Goal: Find specific page/section: Find specific page/section

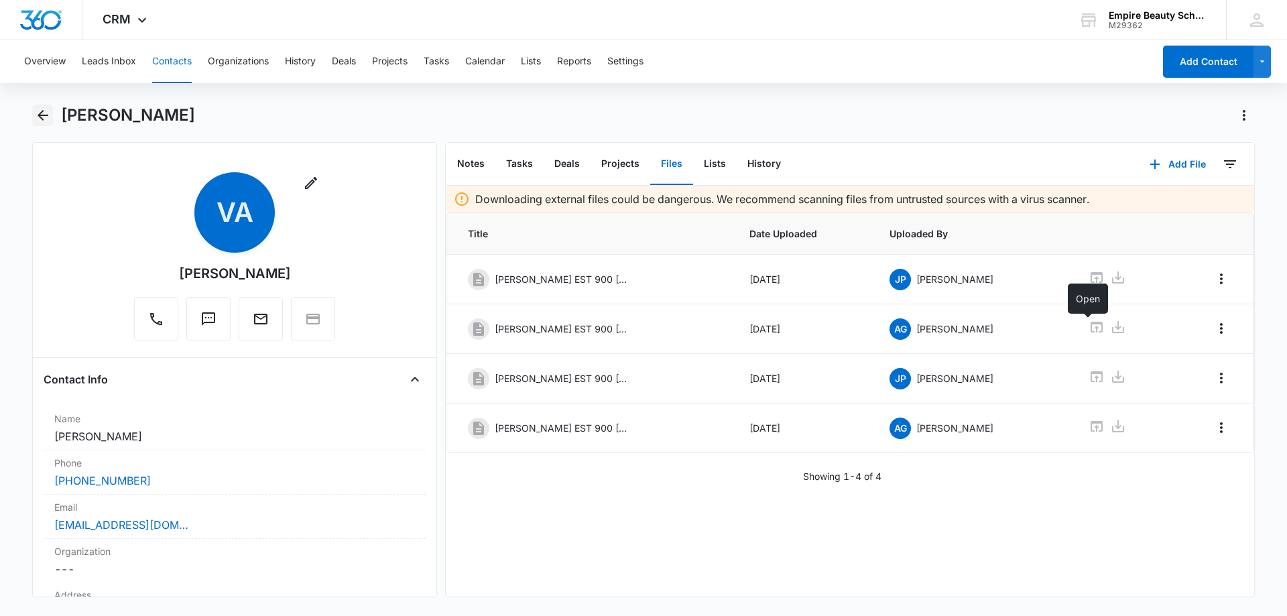
click at [39, 115] on icon "Back" at bounding box center [43, 115] width 11 height 11
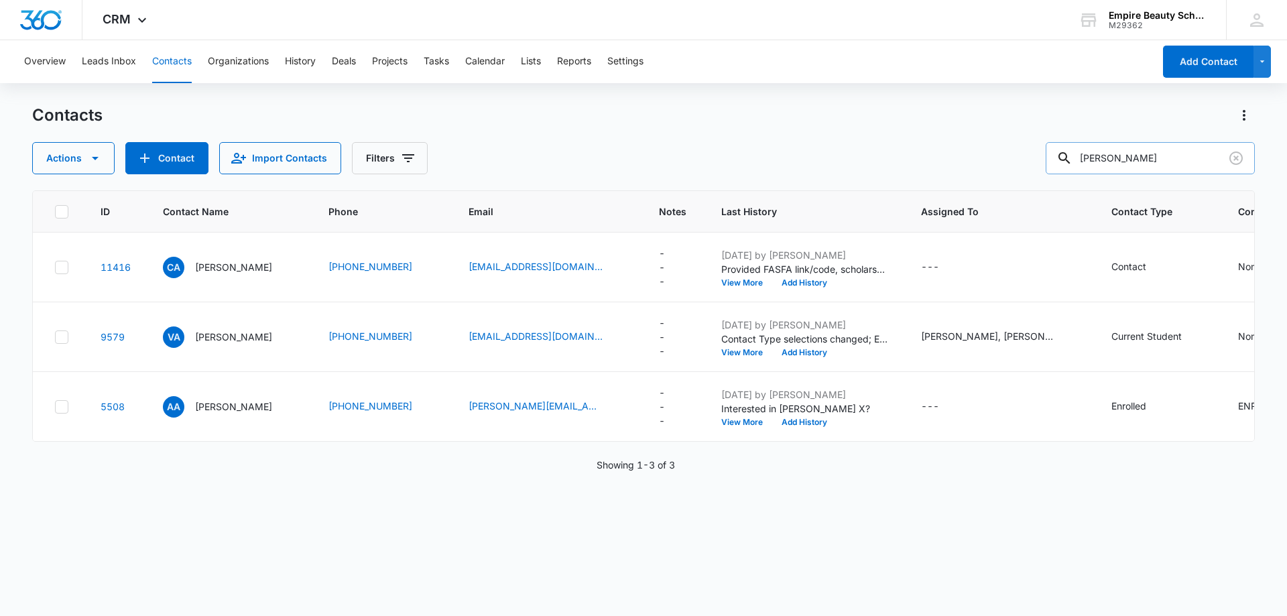
click at [1149, 155] on input "[PERSON_NAME]" at bounding box center [1149, 158] width 209 height 32
type input "dovholuk"
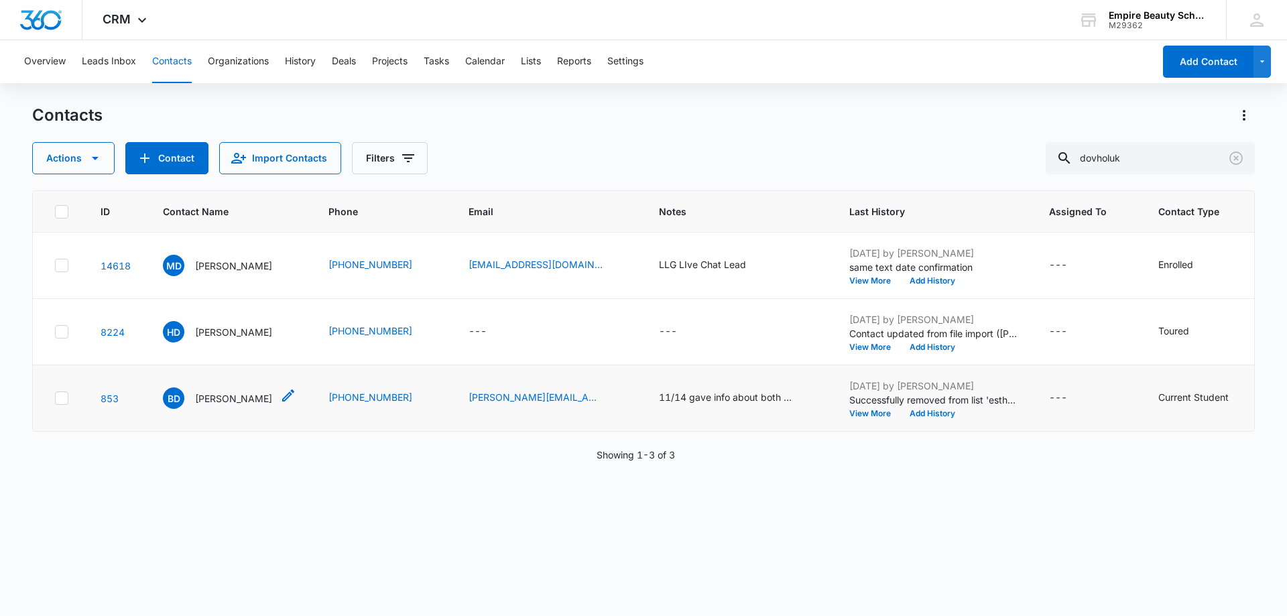
click at [218, 401] on p "[PERSON_NAME]" at bounding box center [233, 398] width 77 height 14
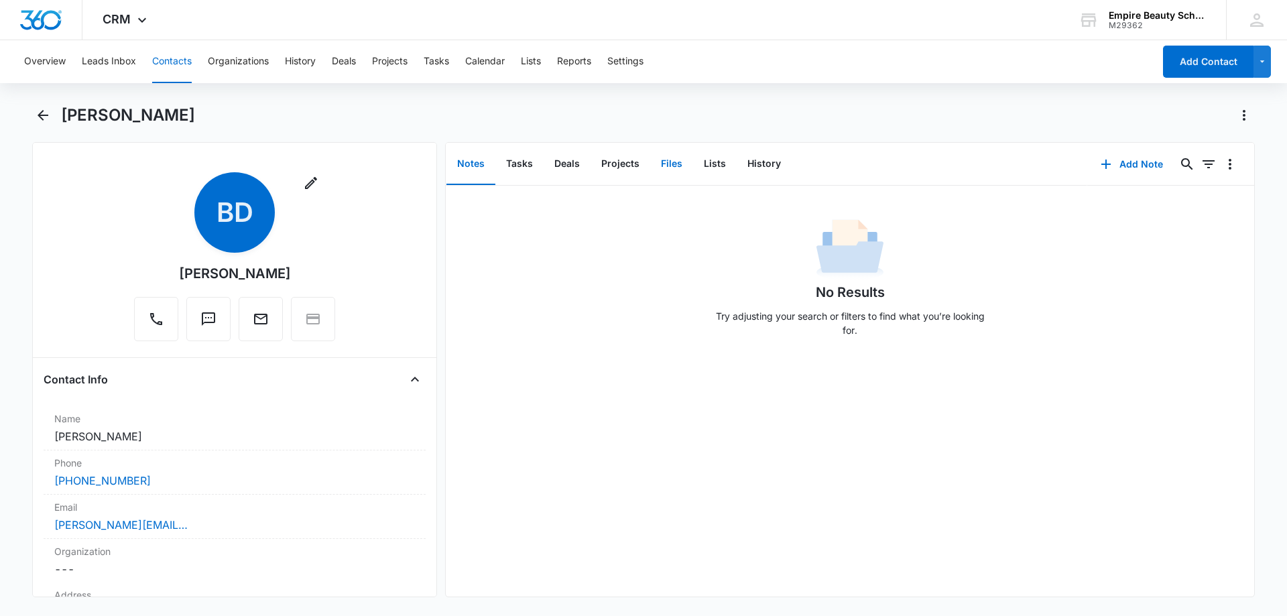
click at [674, 169] on button "Files" at bounding box center [671, 164] width 43 height 42
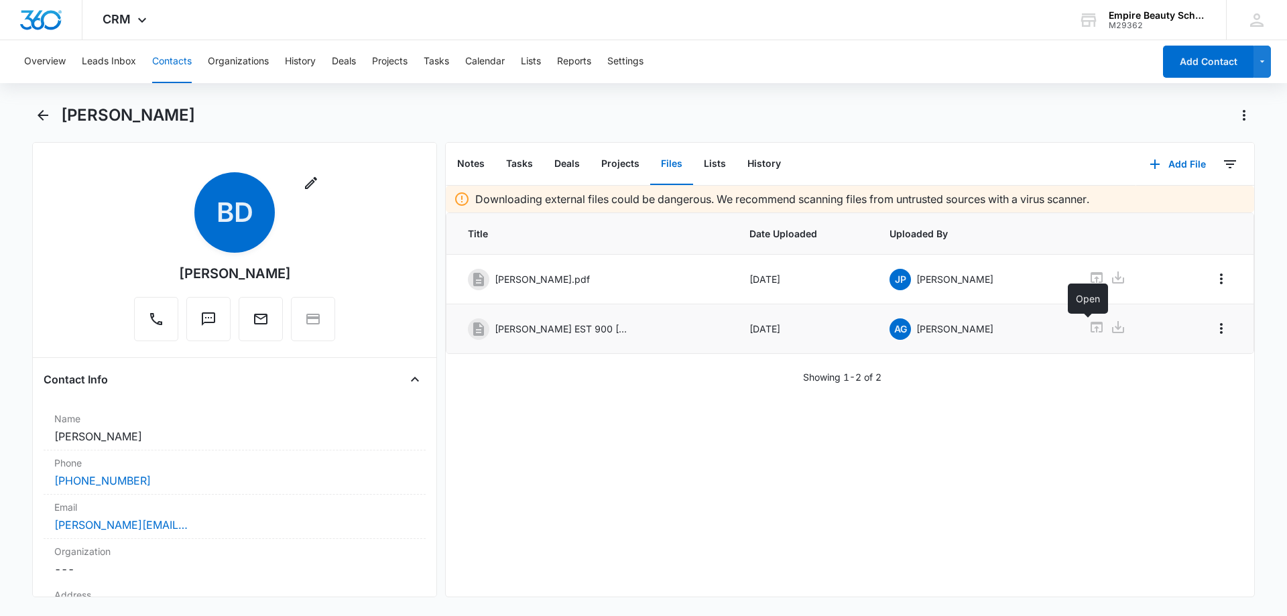
click at [1090, 328] on icon at bounding box center [1096, 327] width 12 height 11
click at [1090, 275] on icon at bounding box center [1096, 277] width 16 height 16
click at [43, 119] on icon "Back" at bounding box center [43, 115] width 16 height 16
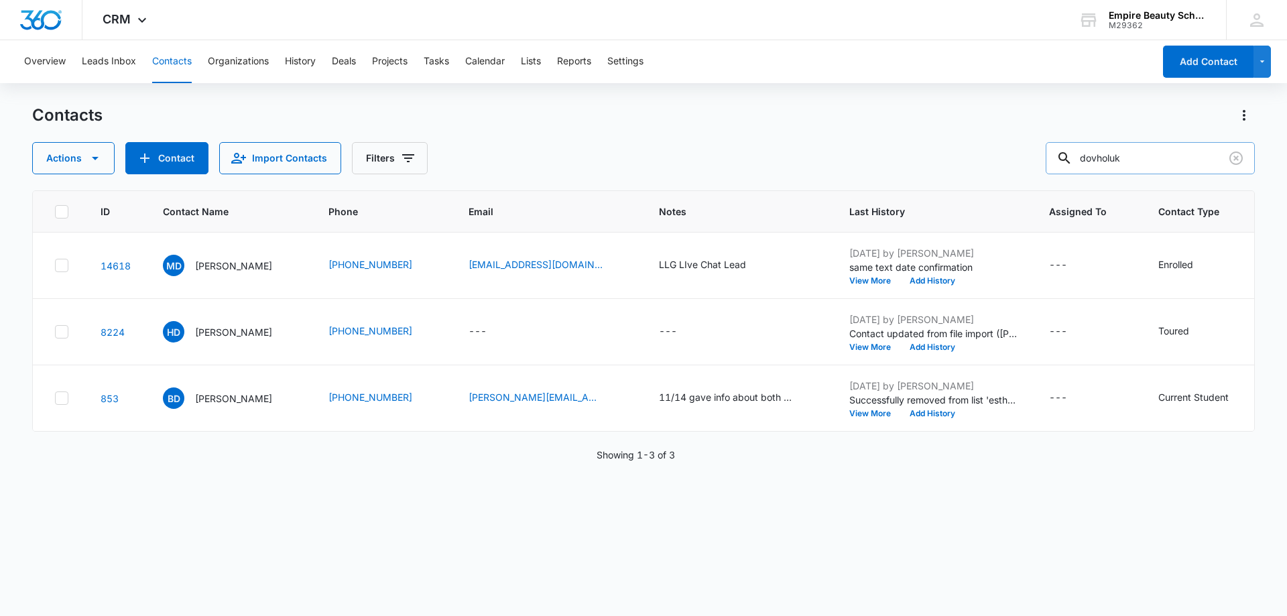
click at [1171, 159] on input "dovholuk" at bounding box center [1149, 158] width 209 height 32
type input "h"
type input "sonnet"
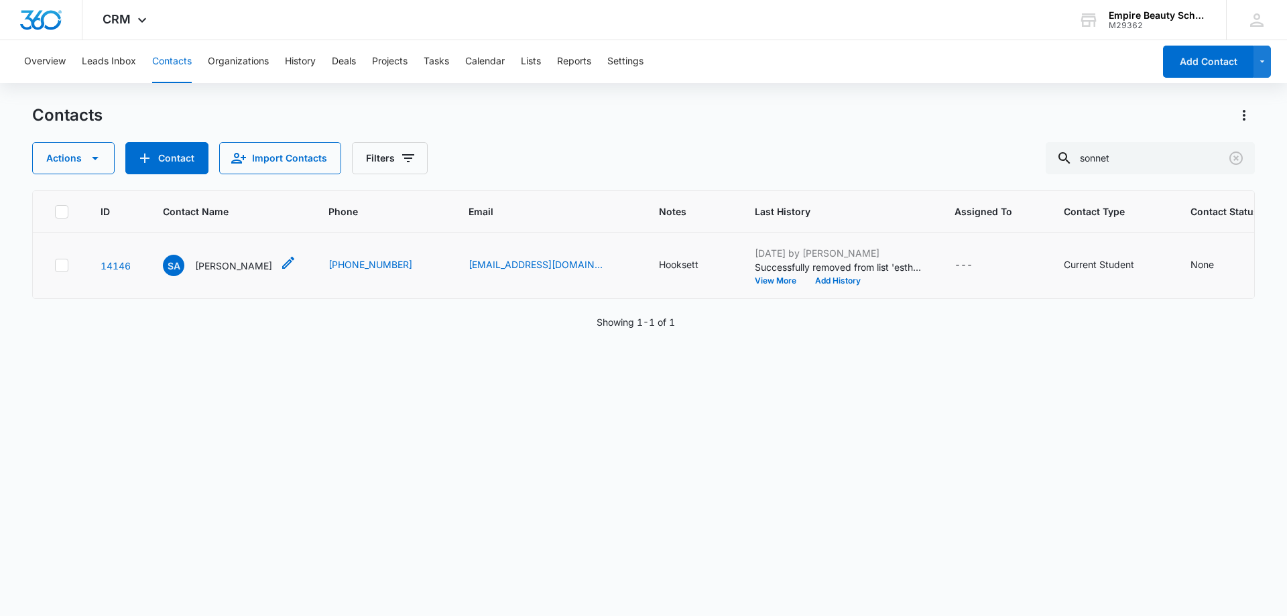
click at [233, 259] on p "[PERSON_NAME]" at bounding box center [233, 266] width 77 height 14
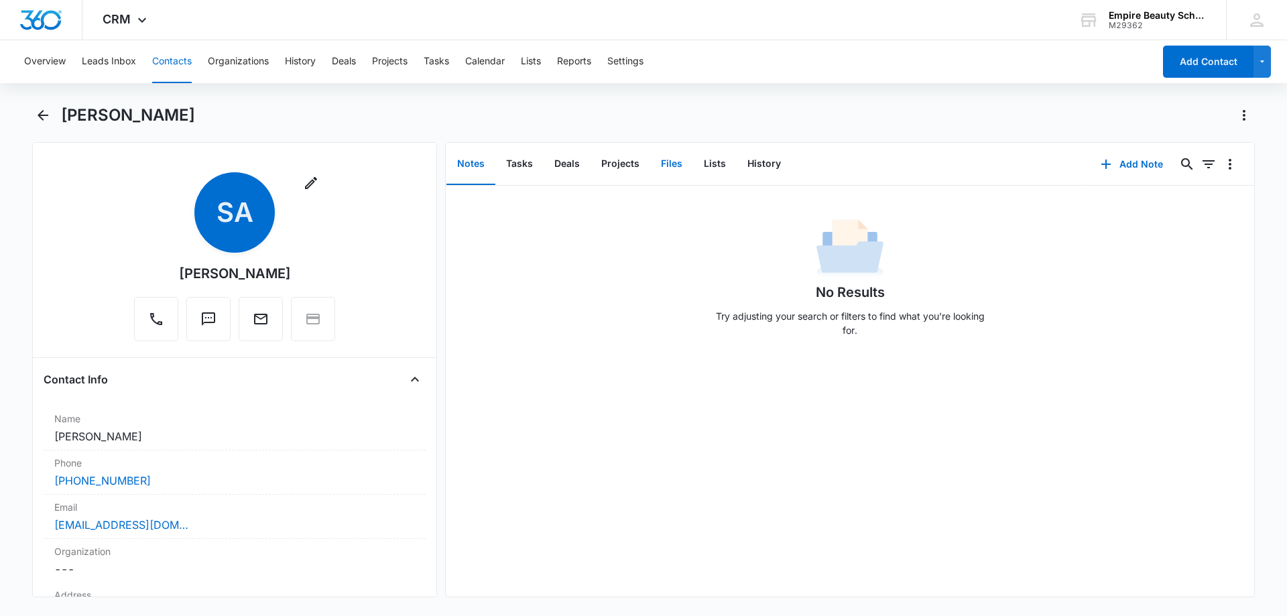
click at [669, 167] on button "Files" at bounding box center [671, 164] width 43 height 42
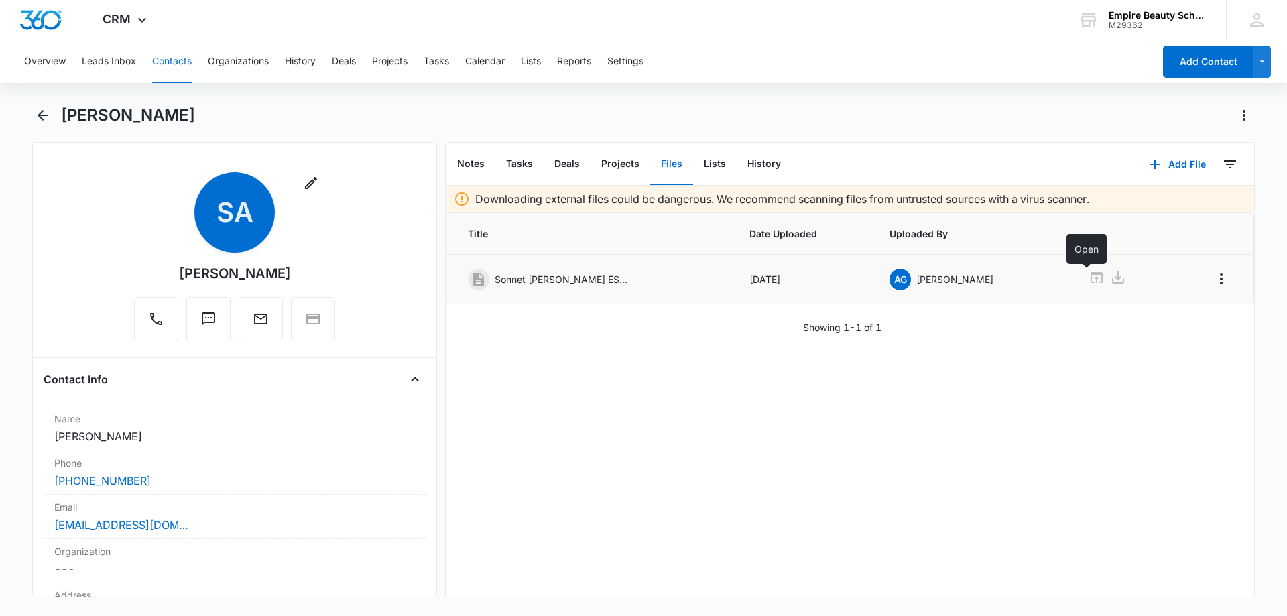
click at [1089, 277] on icon at bounding box center [1096, 277] width 16 height 16
click at [1090, 273] on icon at bounding box center [1096, 277] width 12 height 11
